Goal: Task Accomplishment & Management: Complete application form

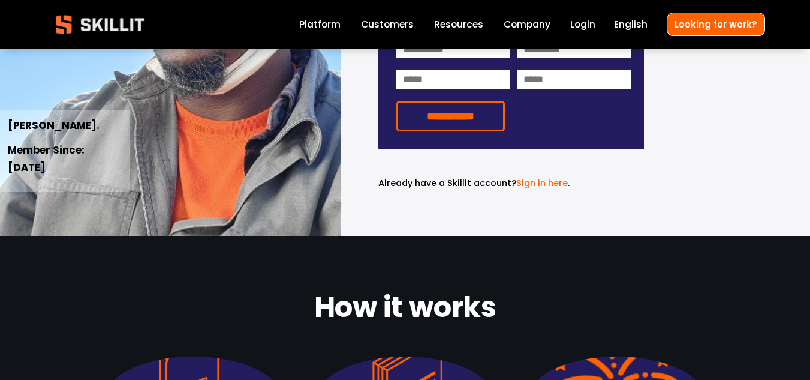
scroll to position [269, 0]
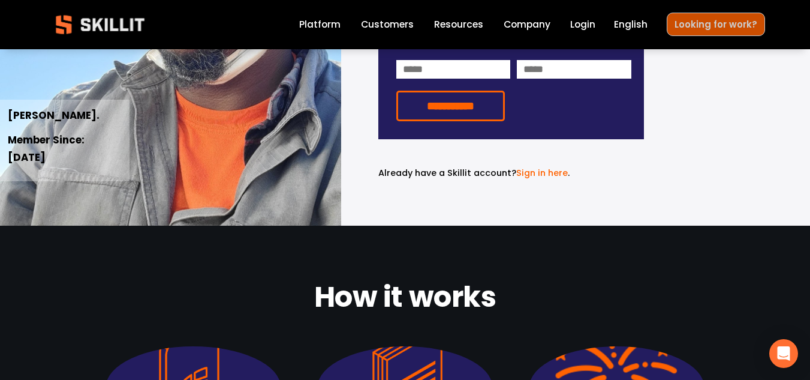
click at [695, 31] on link "Looking for work?" at bounding box center [716, 24] width 98 height 23
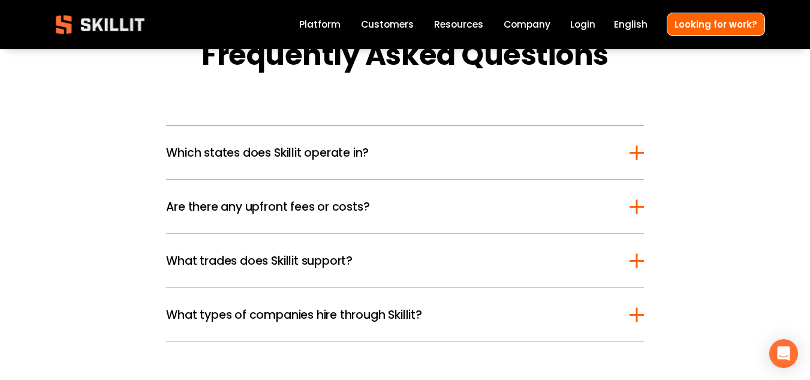
scroll to position [1431, 0]
click at [600, 154] on span "Which states does Skillit operate in?" at bounding box center [397, 151] width 463 height 17
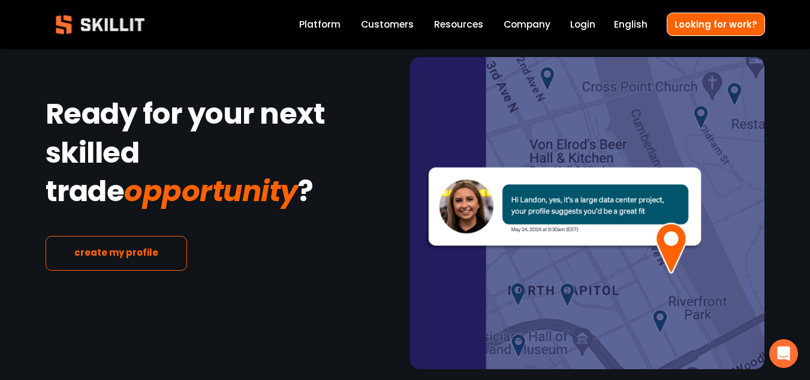
scroll to position [2430, 0]
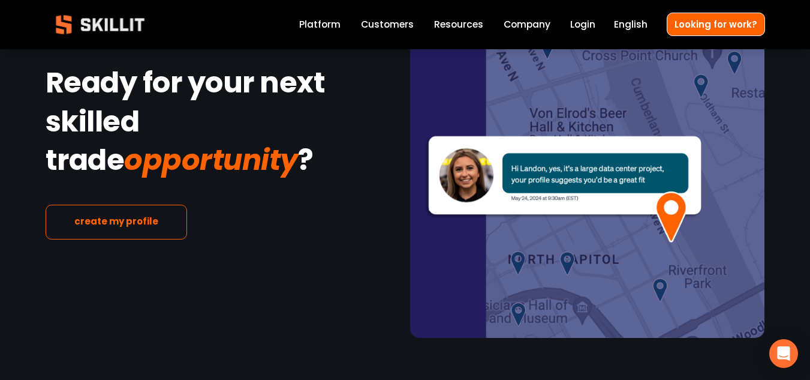
click at [112, 208] on link "create my profile" at bounding box center [117, 222] width 142 height 35
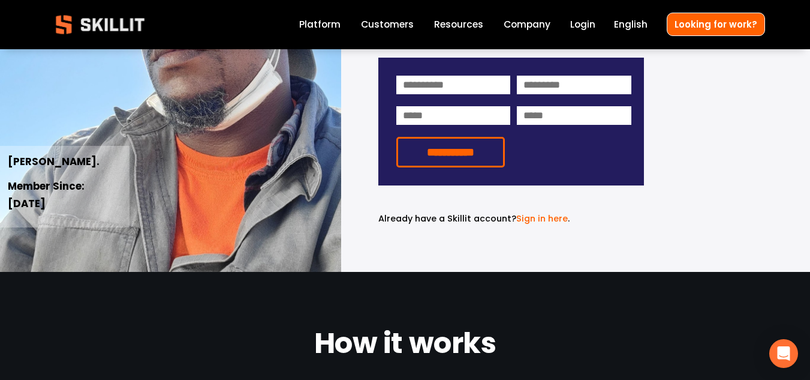
scroll to position [210, 0]
